Goal: Navigation & Orientation: Find specific page/section

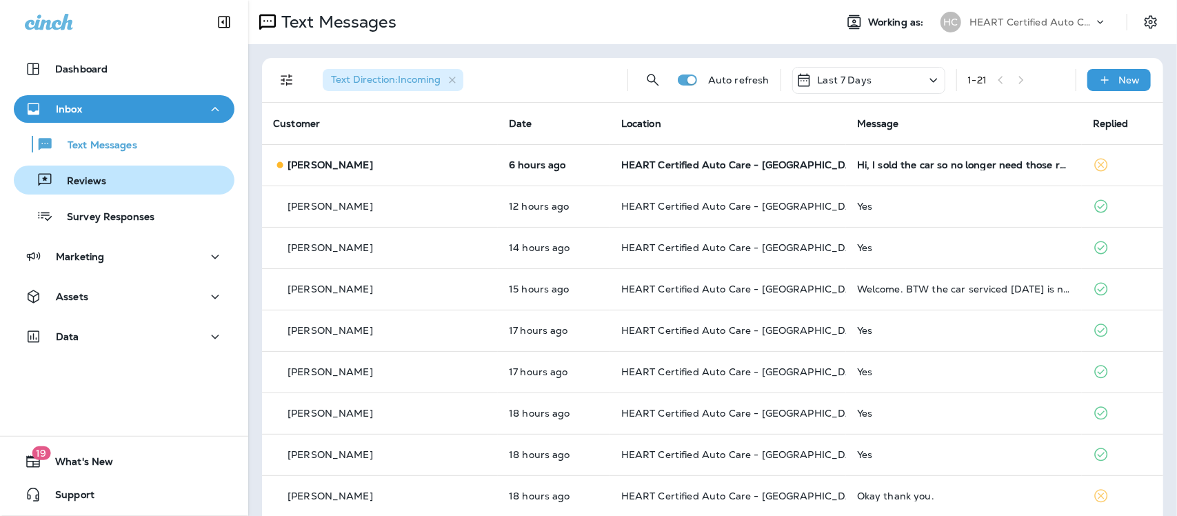
click at [68, 176] on p "Reviews" at bounding box center [79, 181] width 53 height 13
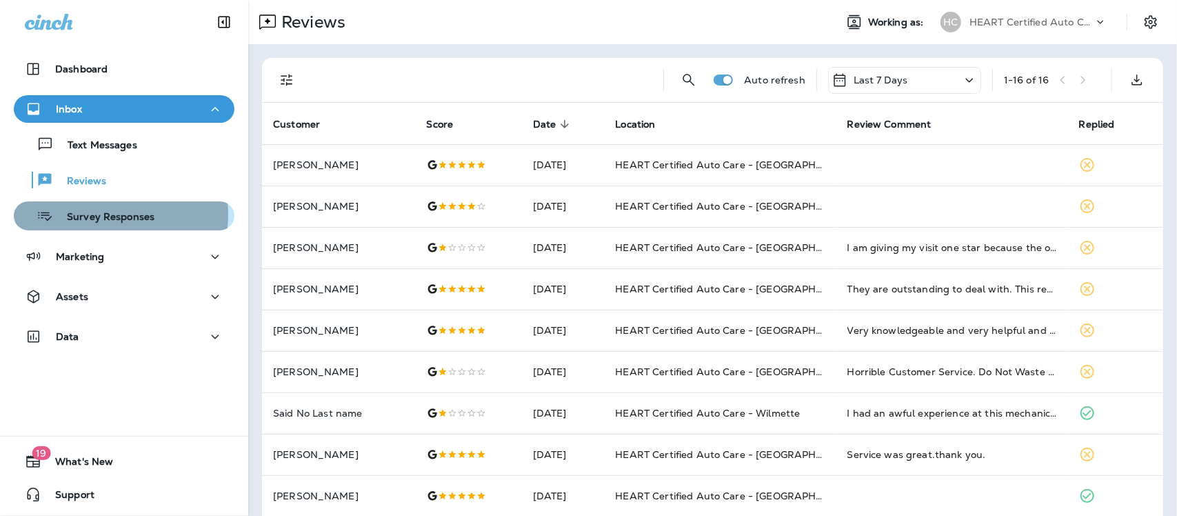
click at [105, 214] on p "Survey Responses" at bounding box center [103, 217] width 101 height 13
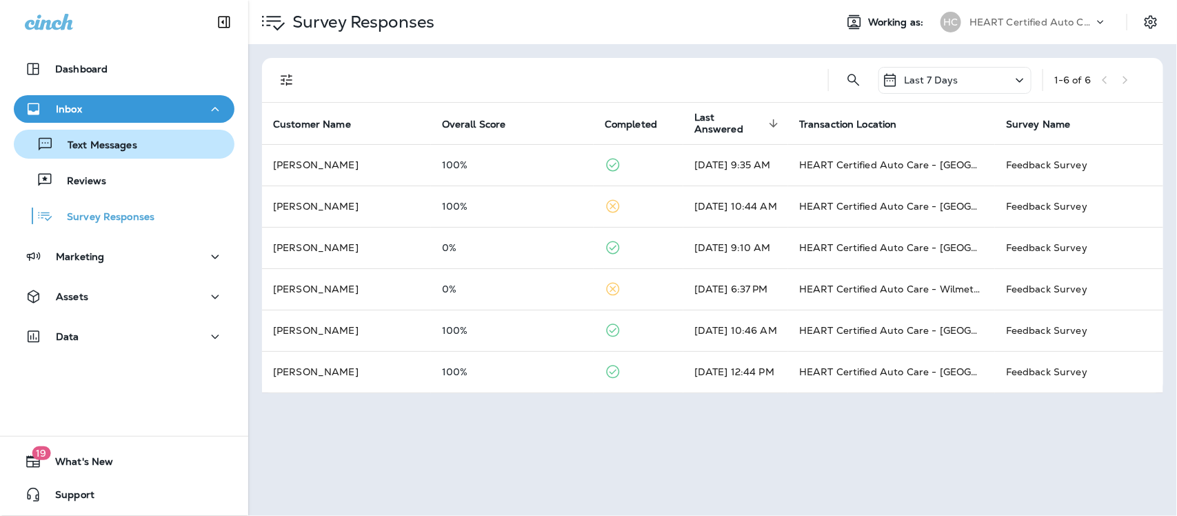
click at [100, 150] on p "Text Messages" at bounding box center [95, 145] width 83 height 13
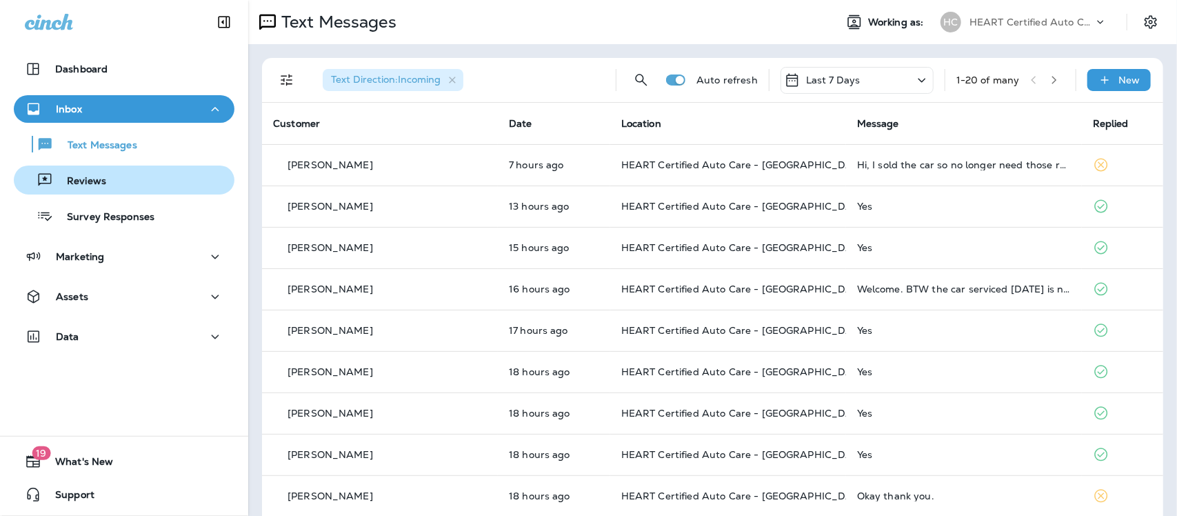
click at [83, 184] on p "Reviews" at bounding box center [79, 181] width 53 height 13
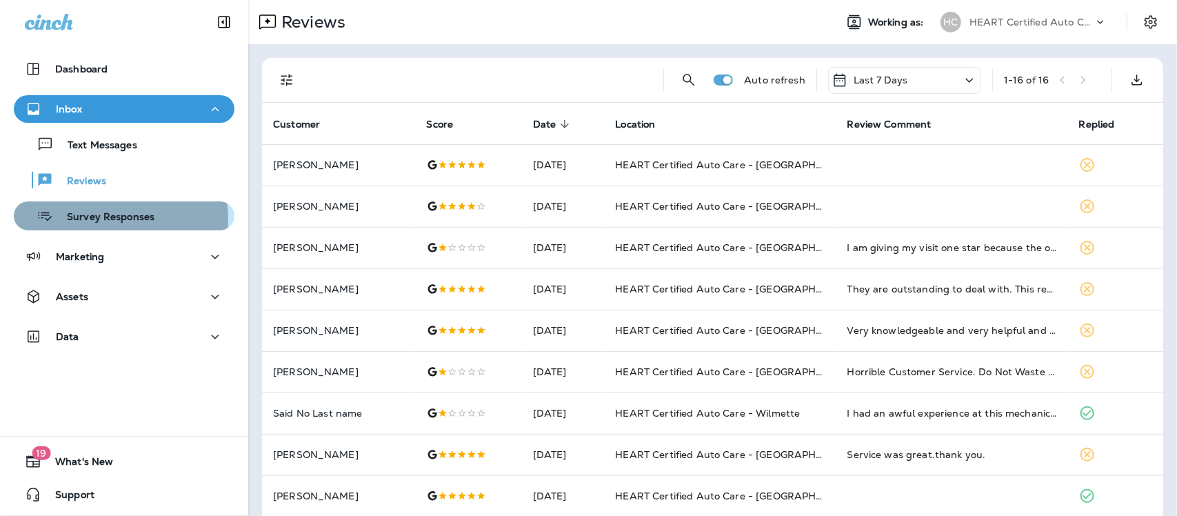
click at [93, 219] on p "Survey Responses" at bounding box center [103, 217] width 101 height 13
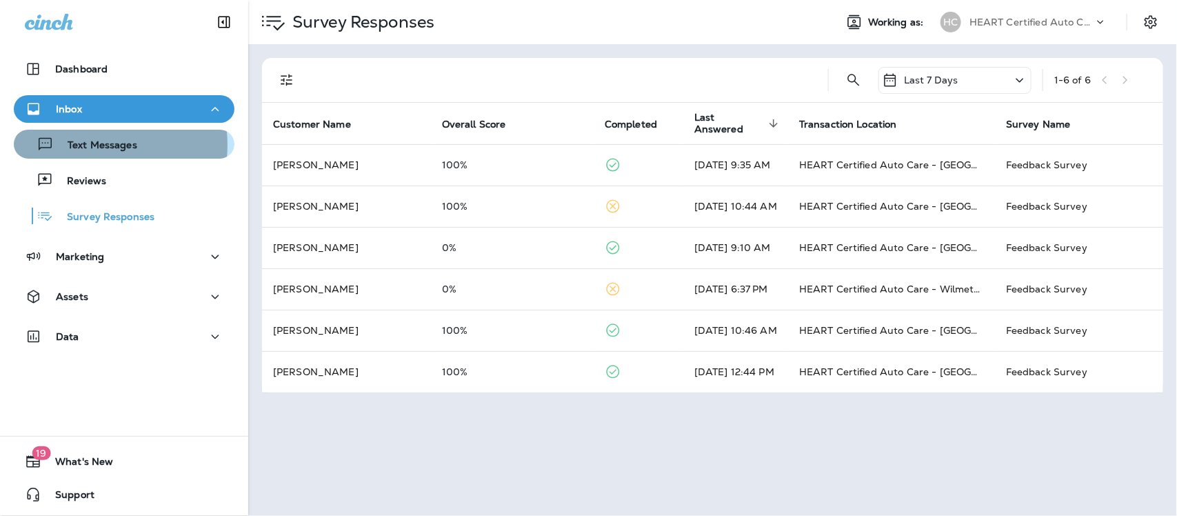
click at [88, 145] on p "Text Messages" at bounding box center [95, 145] width 83 height 13
